Goal: Complete application form

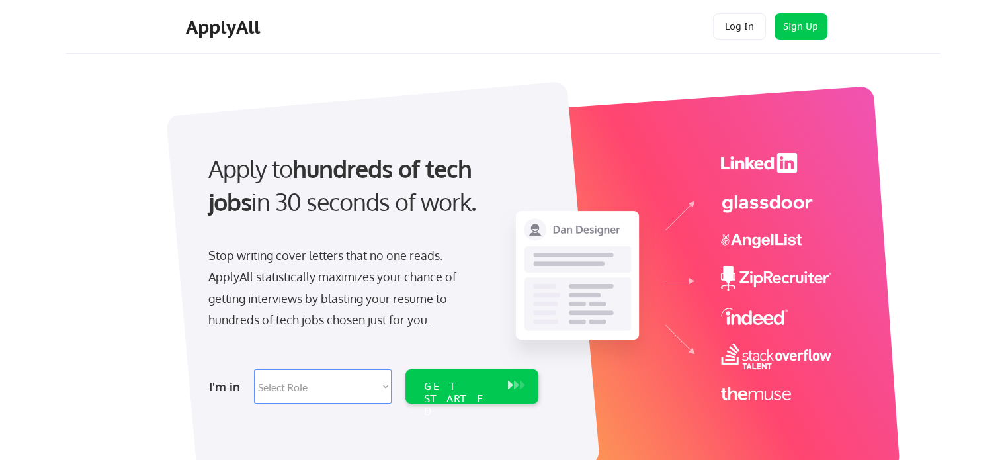
click at [386, 385] on select "Select Role Software Engineering Product Management Customer Success Sales UI/U…" at bounding box center [323, 386] width 138 height 34
select select ""sales""
click at [254, 369] on select "Select Role Software Engineering Product Management Customer Success Sales UI/U…" at bounding box center [323, 386] width 138 height 34
select select ""sales""
click at [378, 385] on select "Select Role Software Engineering Product Management Customer Success Sales UI/U…" at bounding box center [323, 386] width 138 height 34
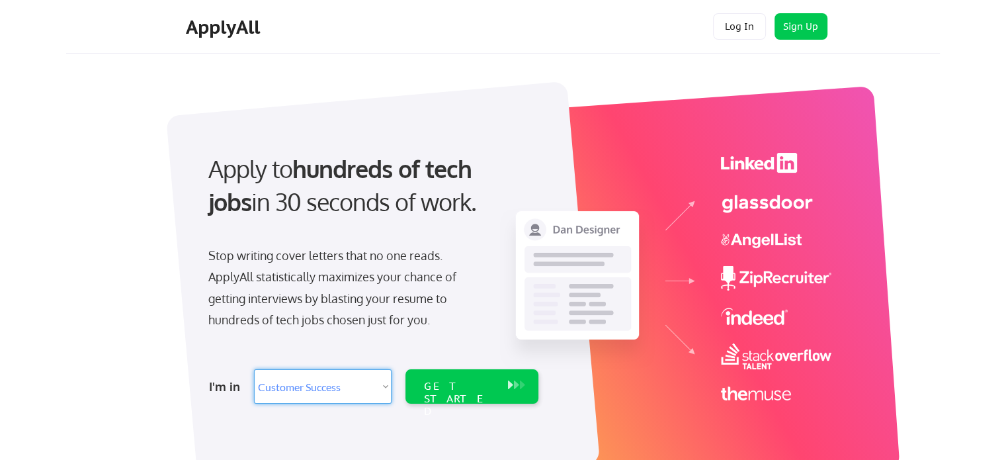
select select ""customer_support""
click at [254, 369] on select "Select Role Software Engineering Product Management Customer Success Sales UI/U…" at bounding box center [323, 386] width 138 height 34
select select ""customer_support""
click at [452, 401] on div "GET STARTED" at bounding box center [459, 386] width 84 height 34
click at [456, 393] on div "GET STARTED" at bounding box center [459, 386] width 84 height 34
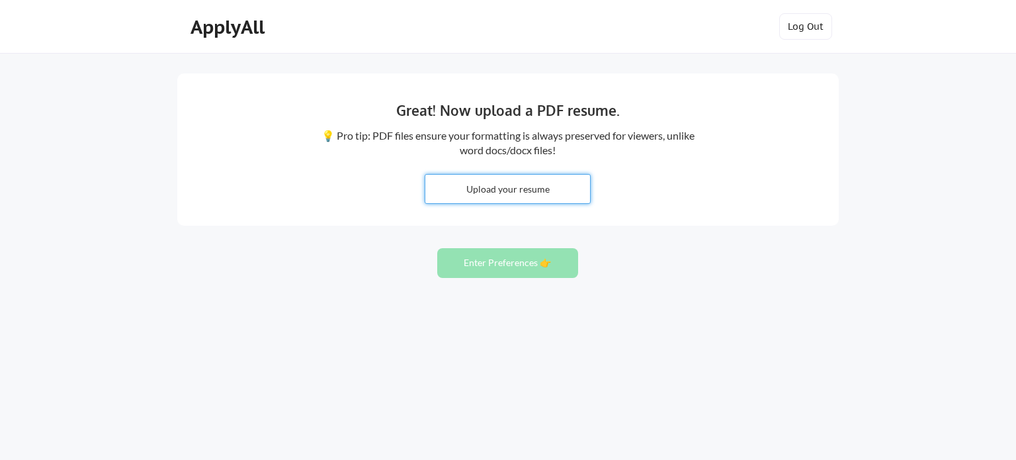
click at [495, 187] on input "file" at bounding box center [507, 189] width 165 height 28
type input "C:\fakepath\customer support_resume.pdf"
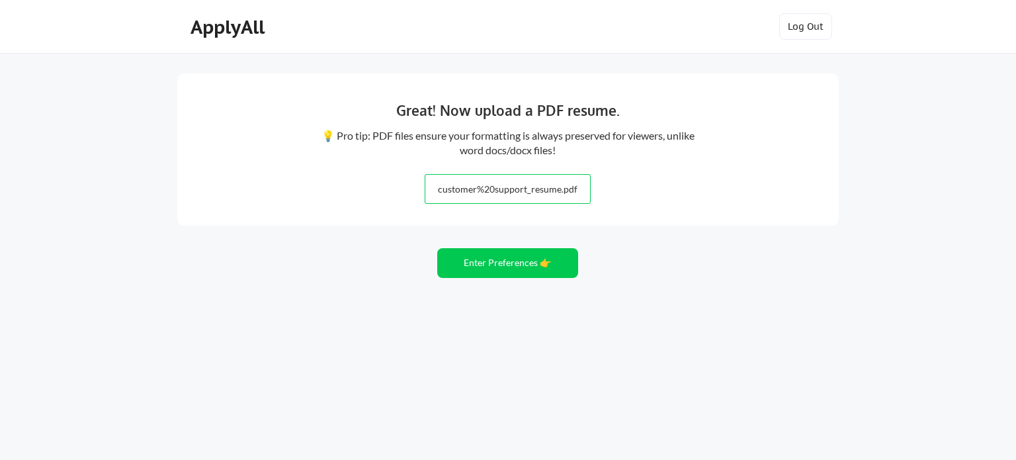
click at [518, 190] on input "file" at bounding box center [507, 189] width 165 height 28
click at [535, 262] on button "Enter Preferences 👉" at bounding box center [507, 263] width 141 height 30
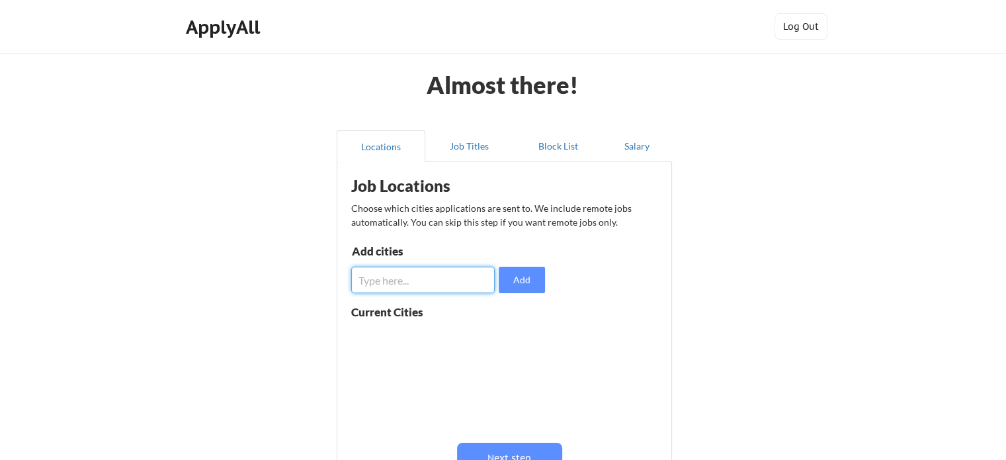
click at [431, 284] on input "input" at bounding box center [422, 279] width 143 height 26
type input "bangolore"
click at [512, 284] on button "Add" at bounding box center [522, 279] width 46 height 26
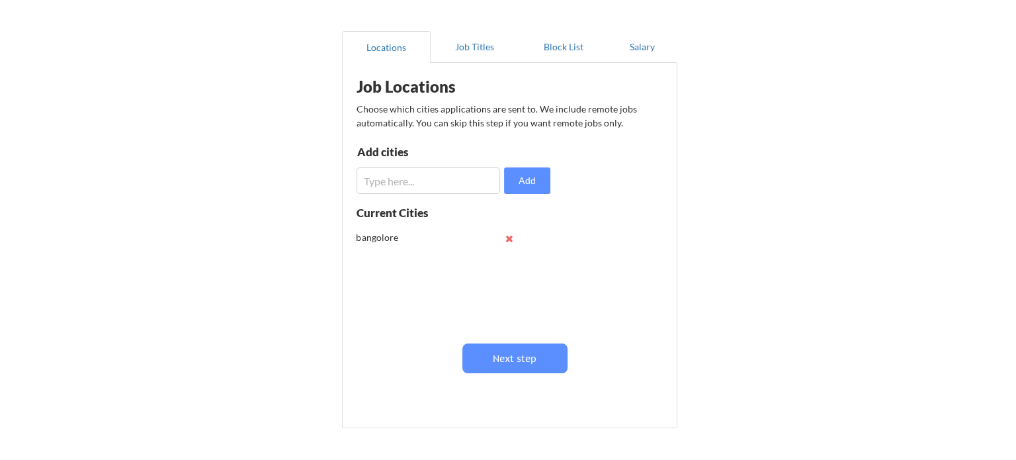
scroll to position [104, 0]
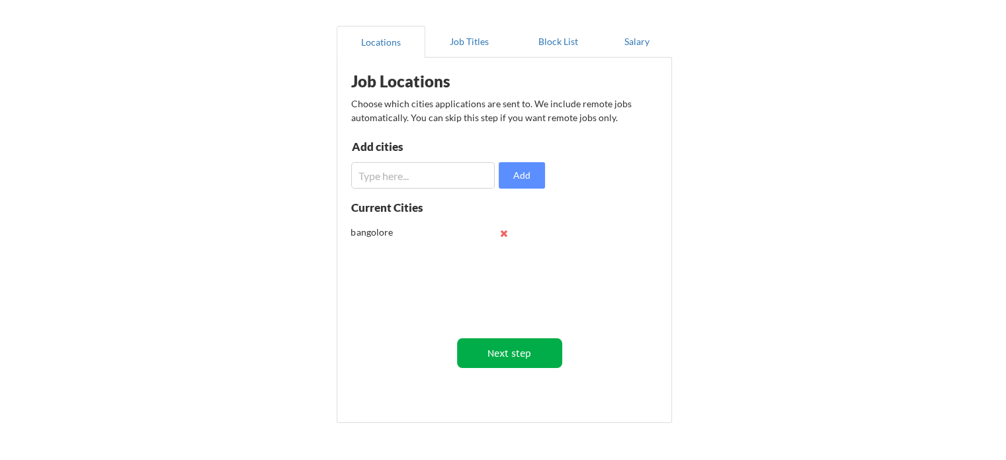
click at [511, 339] on button "Next step" at bounding box center [509, 353] width 105 height 30
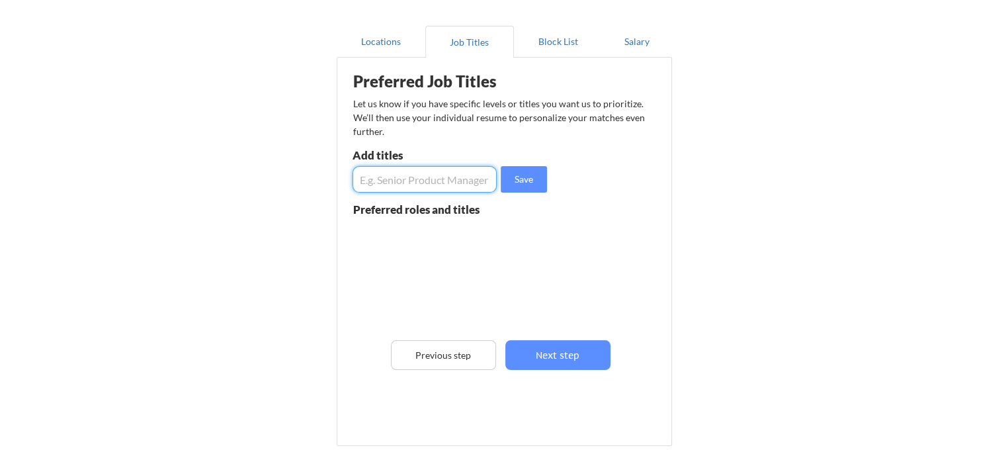
click at [425, 179] on input "input" at bounding box center [424, 179] width 144 height 26
type input "customer support"
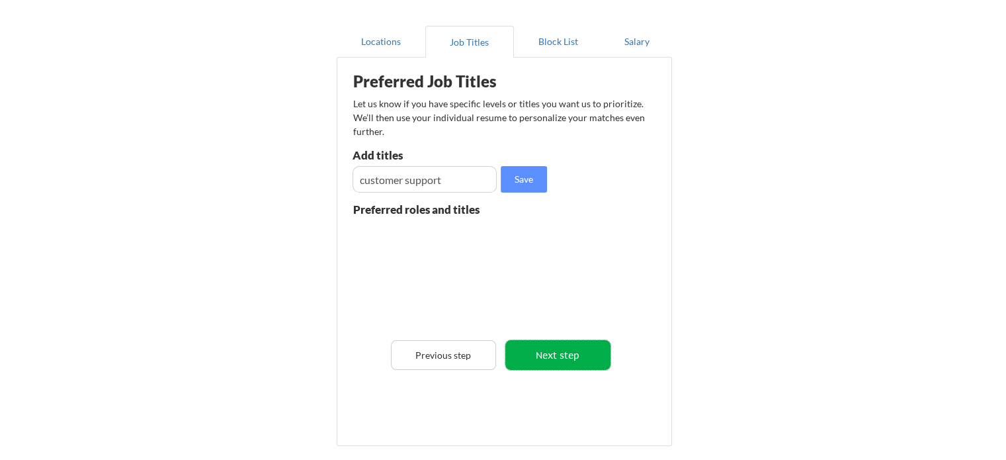
click at [547, 350] on button "Next step" at bounding box center [557, 355] width 105 height 30
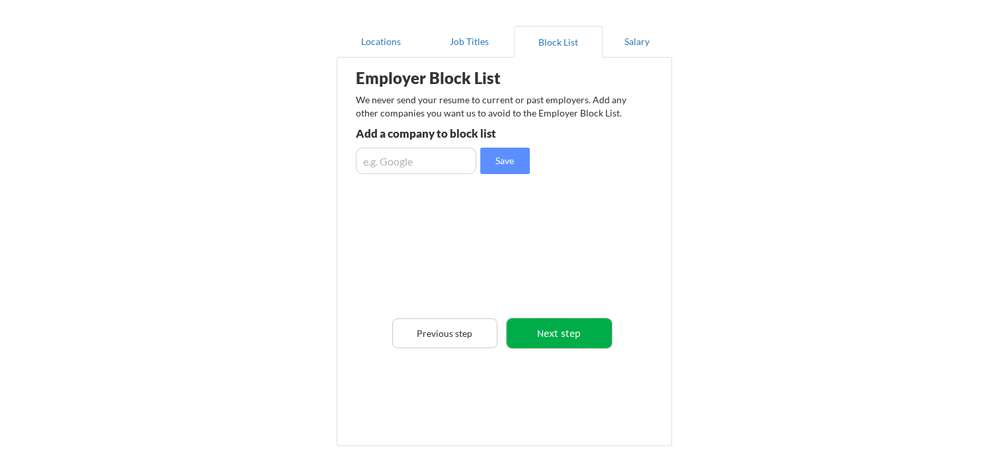
click at [561, 335] on button "Next step" at bounding box center [558, 333] width 105 height 30
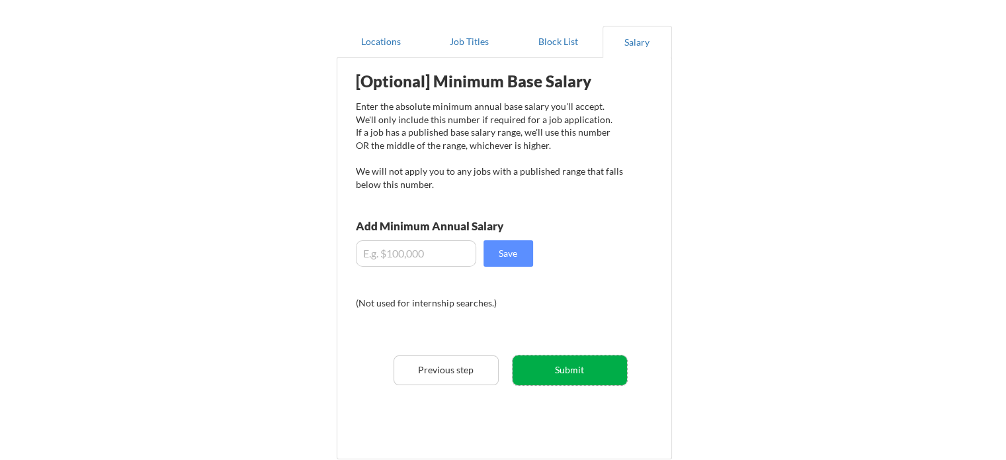
click at [558, 360] on button "Submit" at bounding box center [569, 370] width 114 height 30
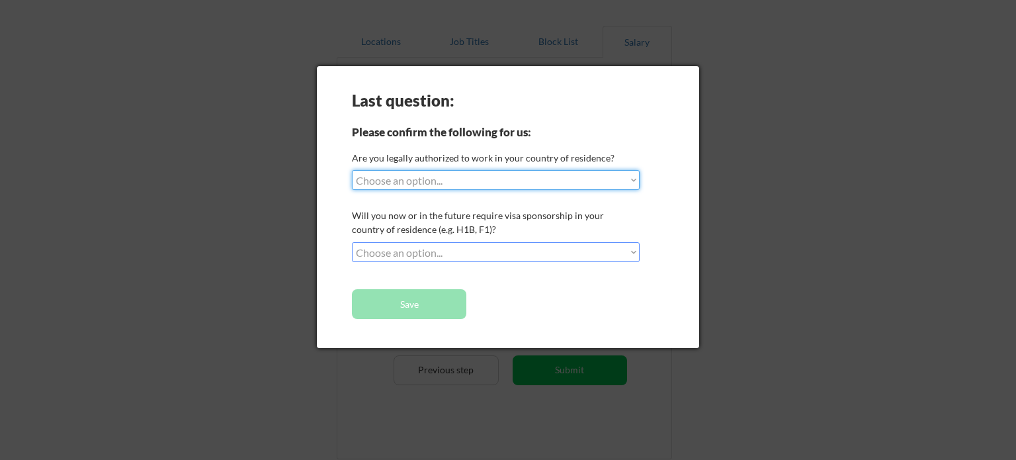
click at [518, 182] on select "Choose an option... Yes, I am a [DEMOGRAPHIC_DATA] Citizen Yes, I am a [DEMOGRA…" at bounding box center [496, 180] width 288 height 20
click at [275, 198] on div at bounding box center [508, 230] width 1016 height 460
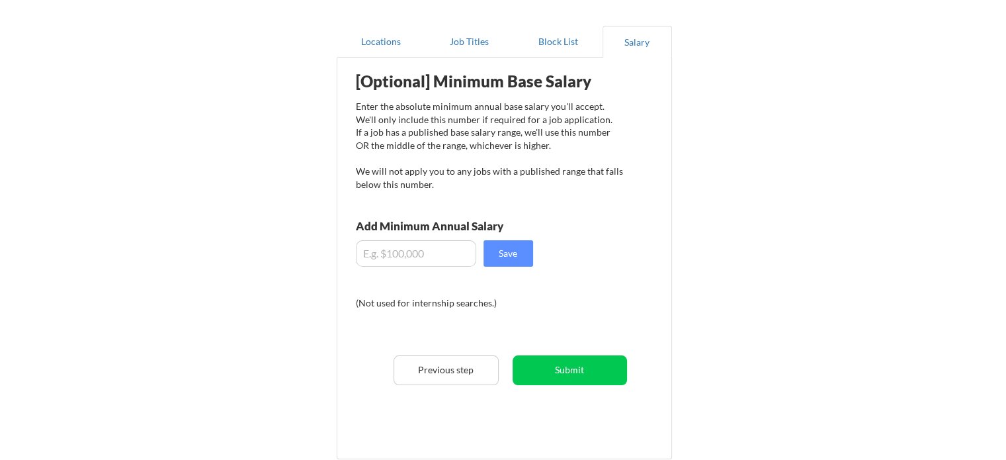
click at [448, 255] on input "input" at bounding box center [416, 253] width 120 height 26
click at [520, 368] on button "Submit" at bounding box center [569, 370] width 114 height 30
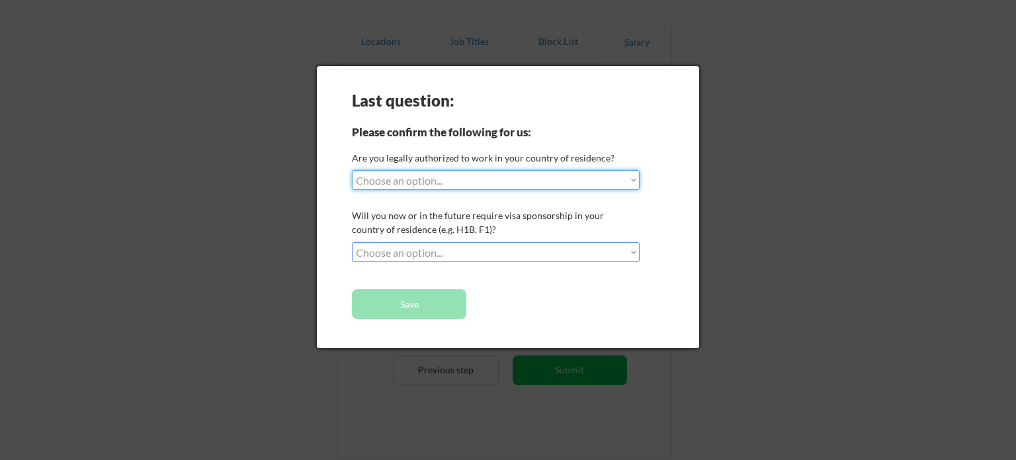
click at [631, 181] on select "Choose an option... Yes, I am a [DEMOGRAPHIC_DATA] Citizen Yes, I am a [DEMOGRA…" at bounding box center [496, 180] width 288 height 20
select select ""no__i_am_not__yet__authorized""
click at [304, 225] on div at bounding box center [508, 230] width 1016 height 460
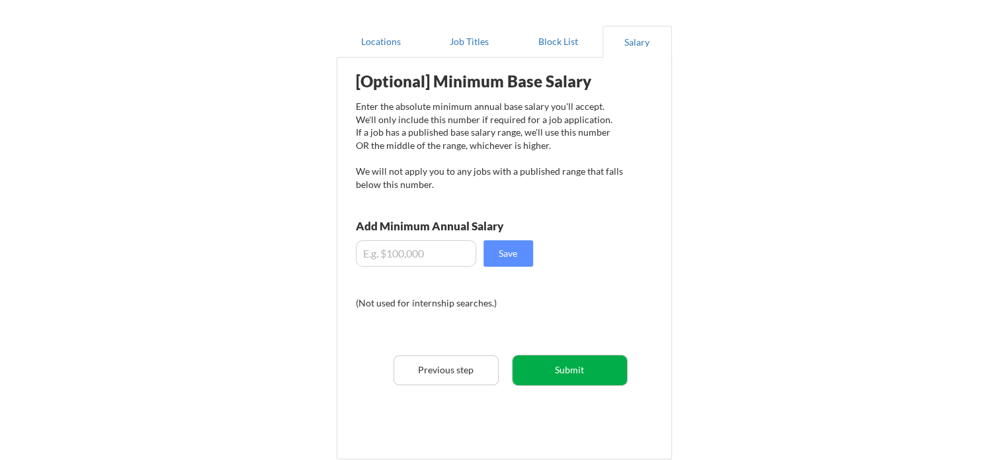
click at [549, 378] on button "Submit" at bounding box center [569, 370] width 114 height 30
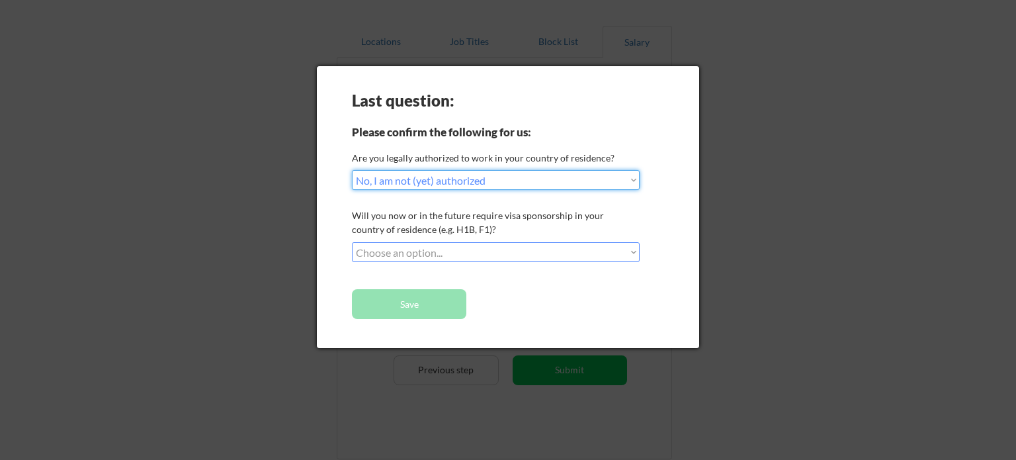
click at [414, 253] on select "Choose an option... No, I will not need sponsorship Yes, I will need sponsorship" at bounding box center [496, 252] width 288 height 20
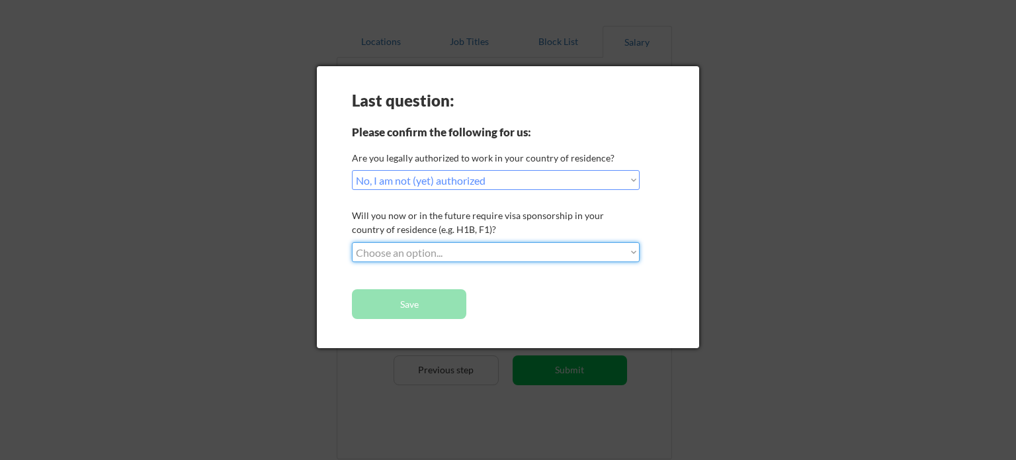
select select ""yes__i_will_need_sponsorship""
click at [352, 242] on select "Choose an option... No, I will not need sponsorship Yes, I will need sponsorship" at bounding box center [496, 252] width 288 height 20
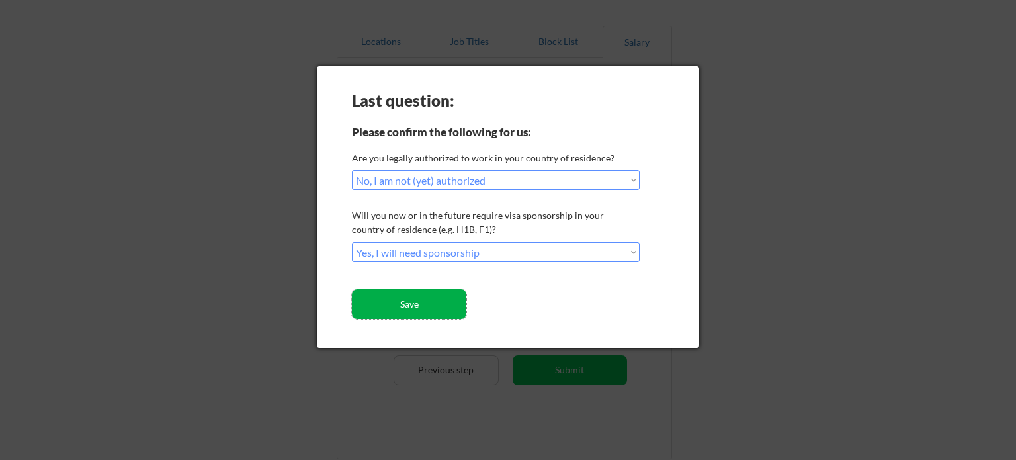
click at [428, 302] on button "Save" at bounding box center [409, 304] width 114 height 30
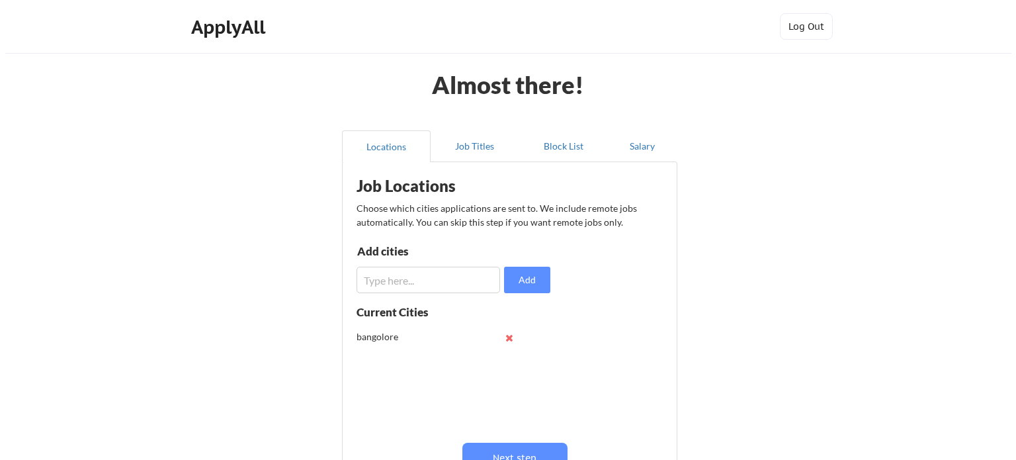
scroll to position [104, 0]
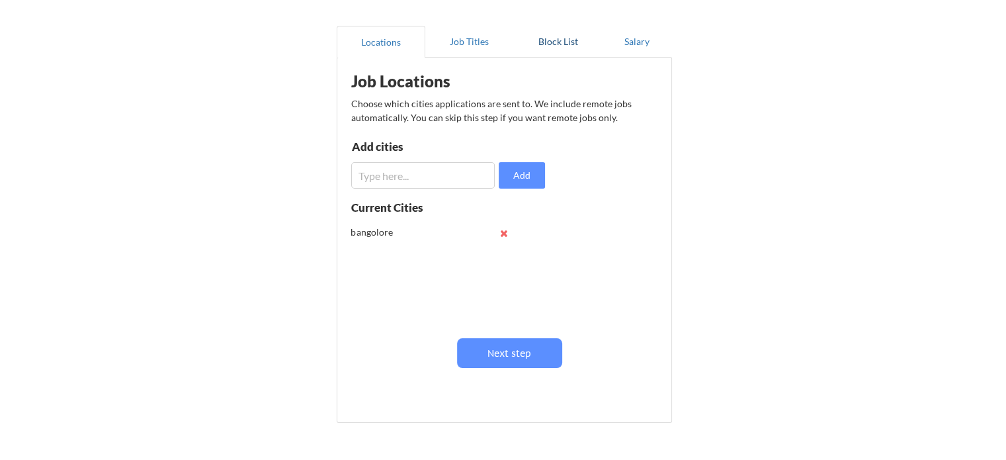
click at [514, 40] on button "Block List" at bounding box center [558, 42] width 89 height 32
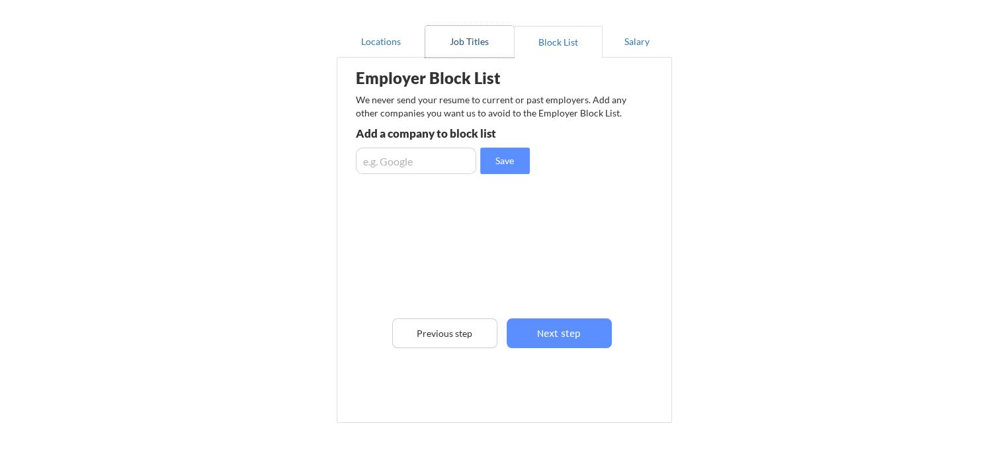
click at [444, 35] on button "Job Titles" at bounding box center [469, 42] width 89 height 32
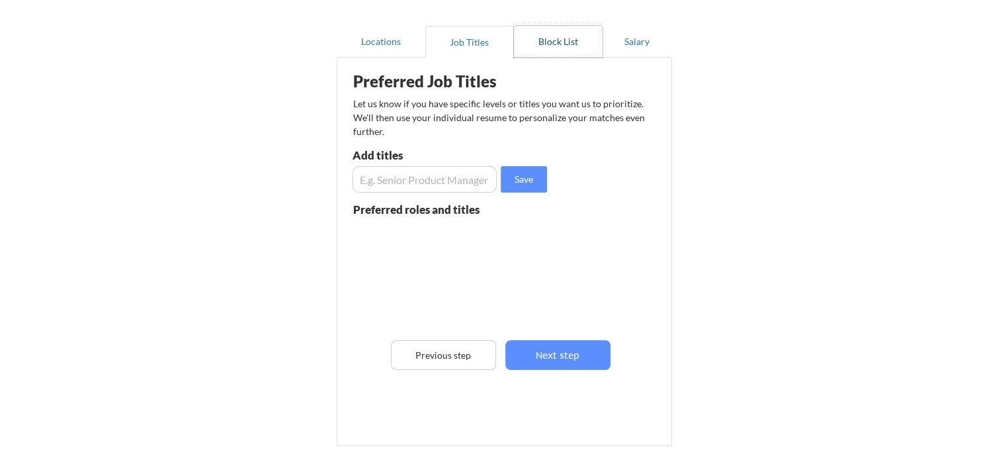
click at [549, 44] on button "Block List" at bounding box center [558, 42] width 89 height 32
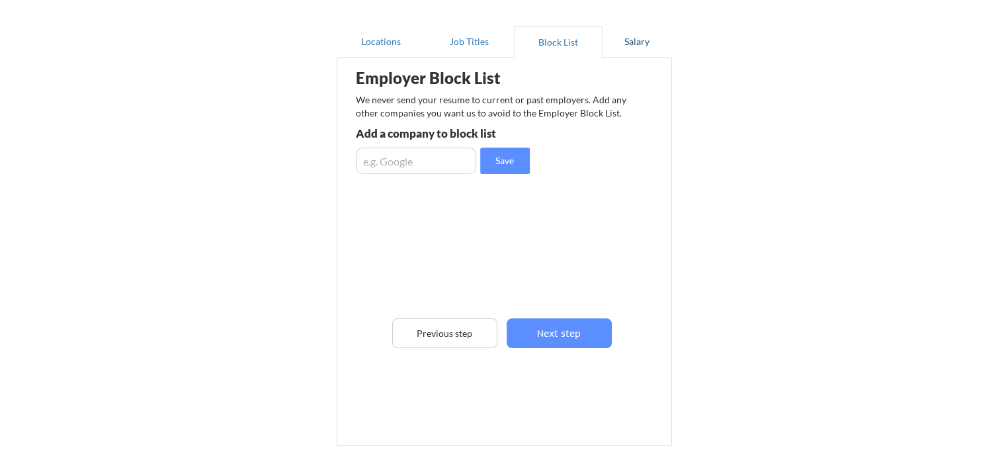
click at [631, 40] on button "Salary" at bounding box center [636, 42] width 69 height 32
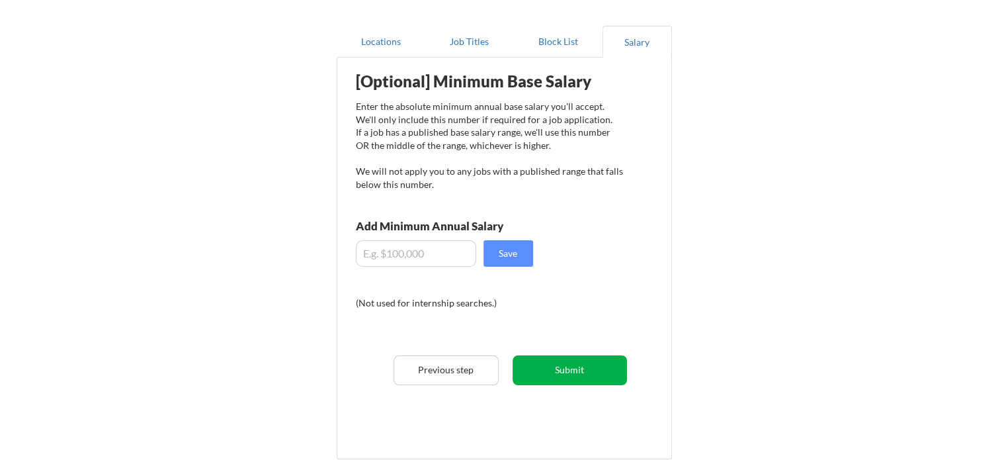
click at [569, 372] on button "Submit" at bounding box center [569, 370] width 114 height 30
select select ""no__i_am_not__yet__authorized""
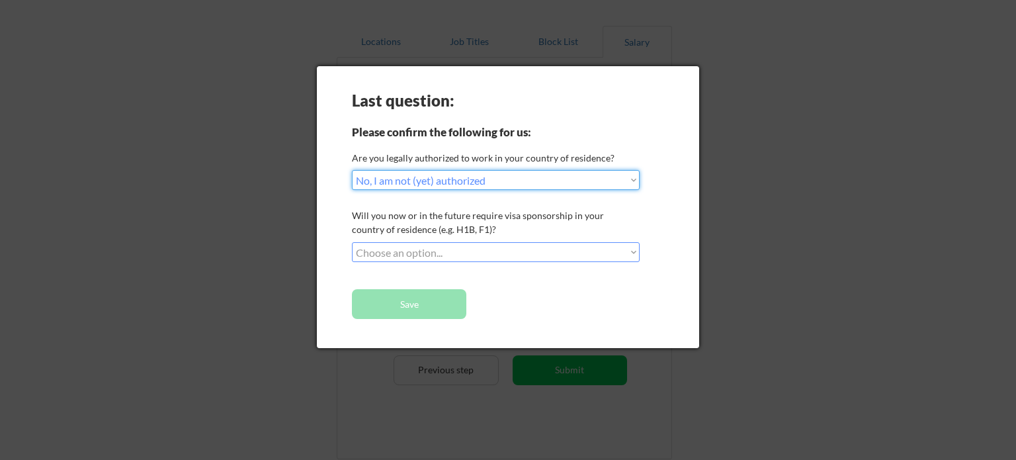
click at [610, 182] on select "Choose an option... Yes, I am a [DEMOGRAPHIC_DATA] Citizen Yes, I am a [DEMOGRA…" at bounding box center [496, 180] width 288 height 20
